Goal: Information Seeking & Learning: Understand process/instructions

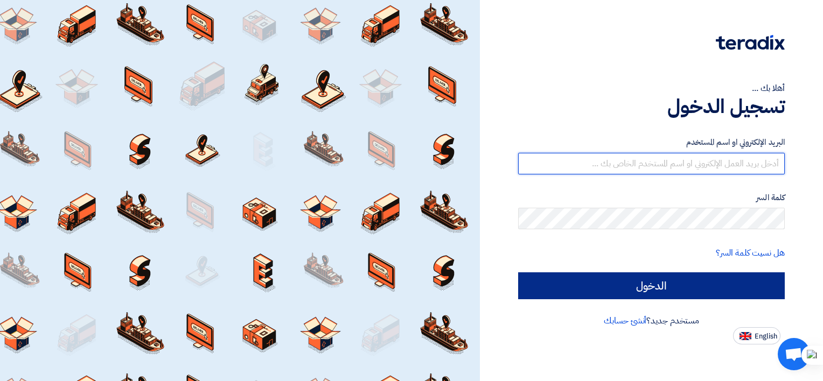
type input "[EMAIL_ADDRESS][DOMAIN_NAME]"
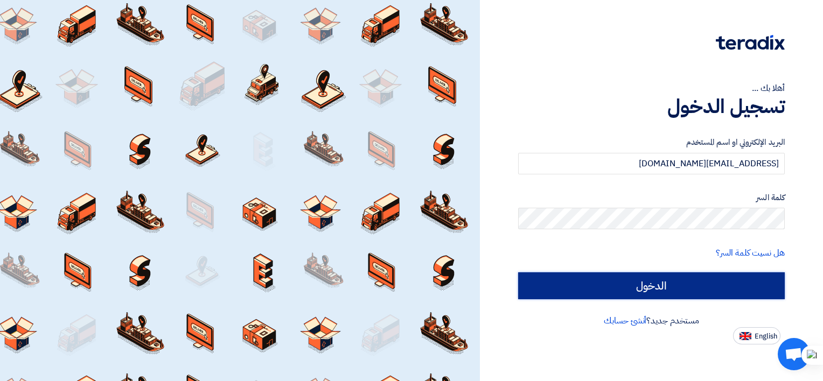
click at [614, 288] on input "الدخول" at bounding box center [651, 286] width 267 height 27
type input "Sign in"
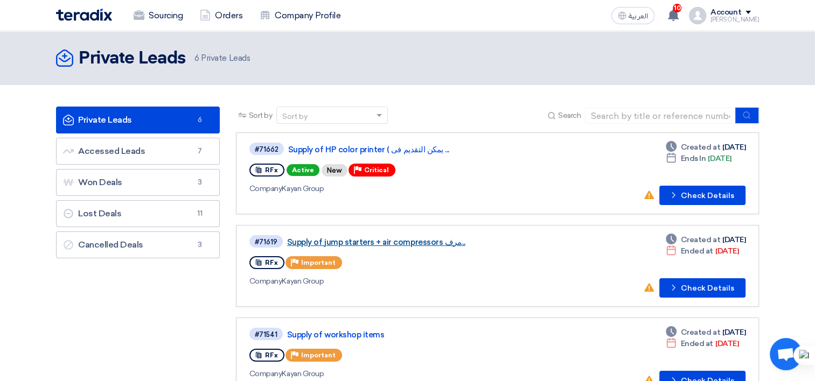
click at [345, 238] on link "Supply of jump starters + air compressors مرف..." at bounding box center [421, 243] width 269 height 10
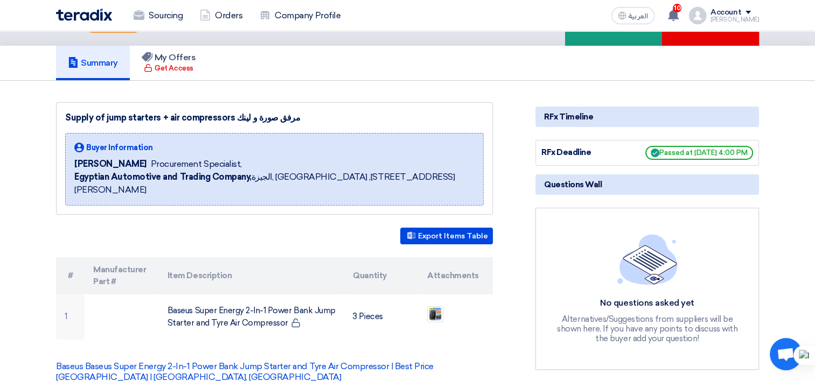
scroll to position [108, 0]
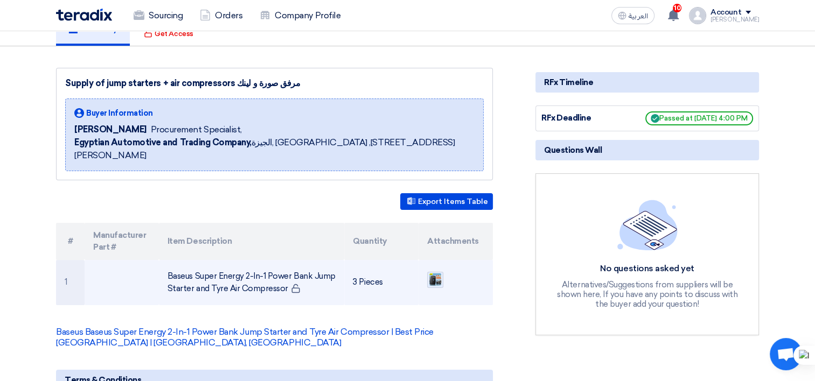
click at [435, 272] on img at bounding box center [435, 280] width 15 height 16
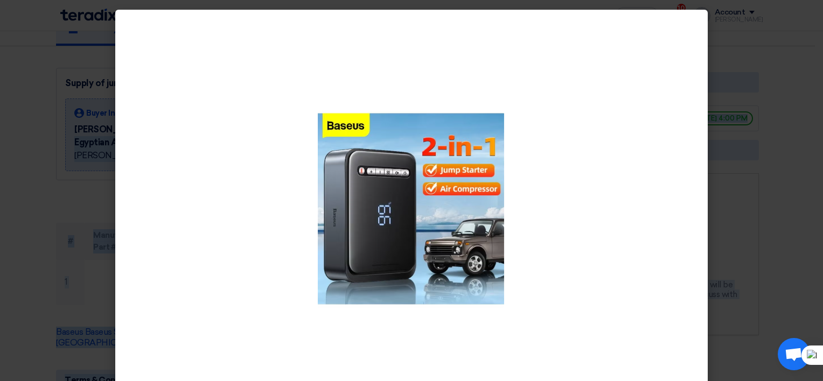
click at [54, 106] on modal-container at bounding box center [411, 190] width 823 height 381
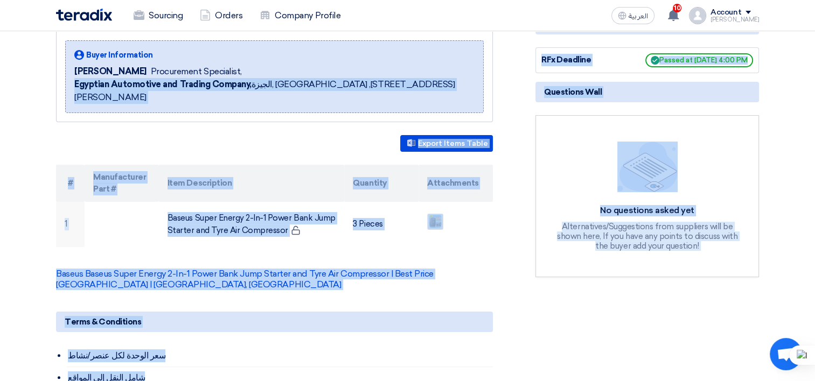
scroll to position [54, 0]
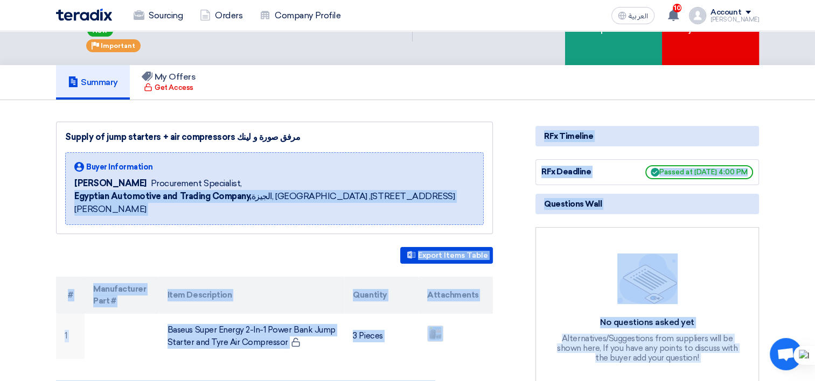
click at [84, 16] on img at bounding box center [84, 15] width 56 height 12
